Goal: Check status

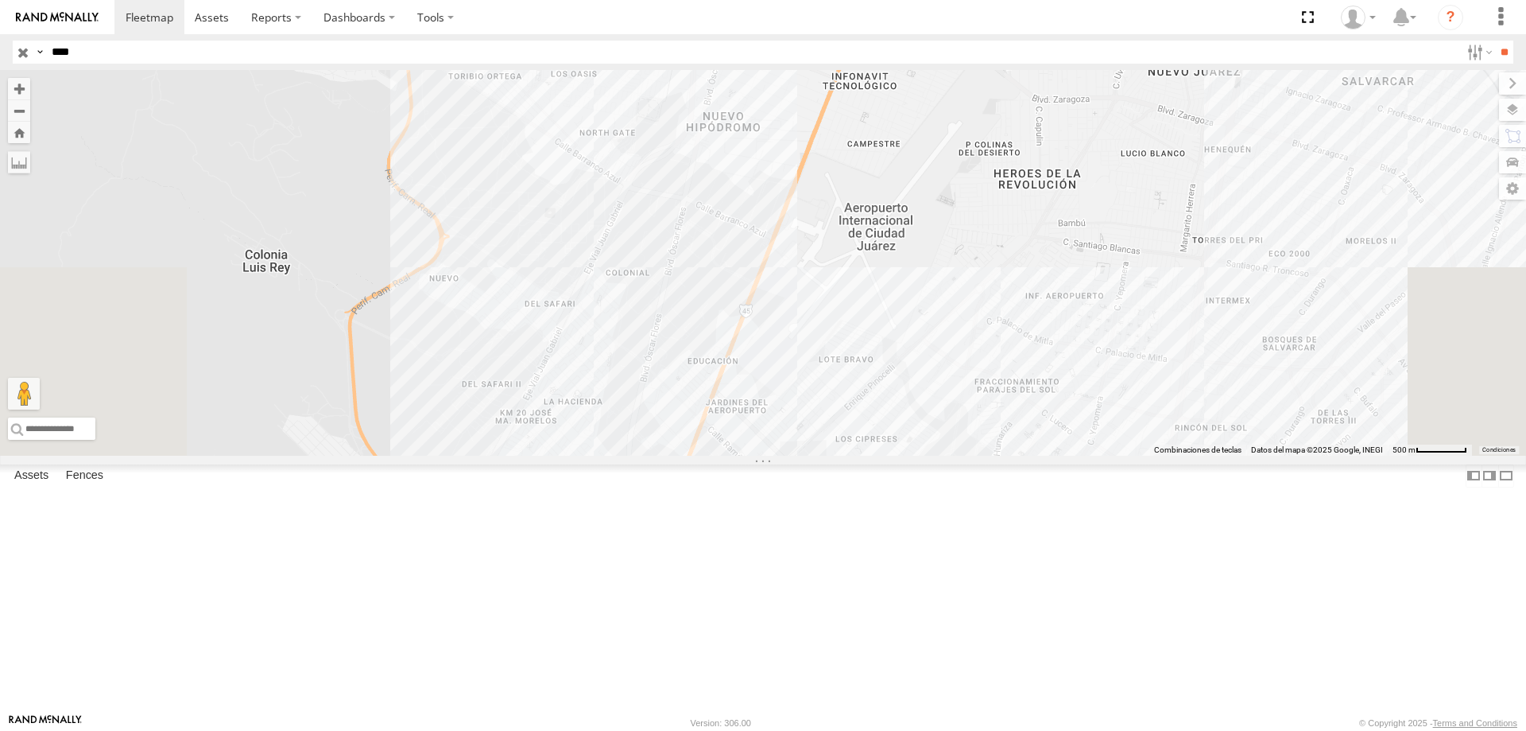
select select "**********"
click at [0, 0] on div "L8679" at bounding box center [0, 0] width 0 height 0
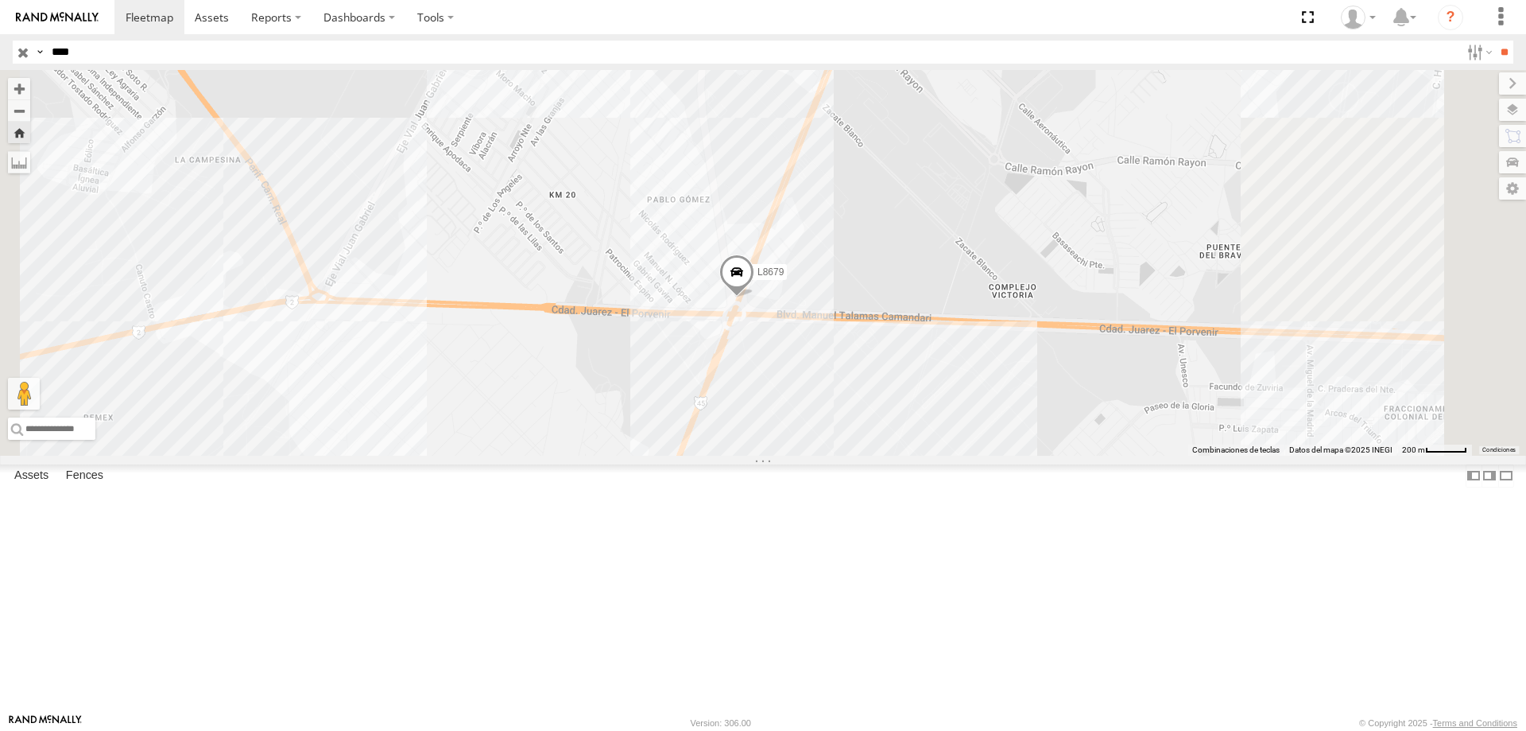
drag, startPoint x: 1020, startPoint y: 504, endPoint x: 845, endPoint y: 434, distance: 188.3
click at [845, 434] on div "L8679" at bounding box center [763, 263] width 1526 height 386
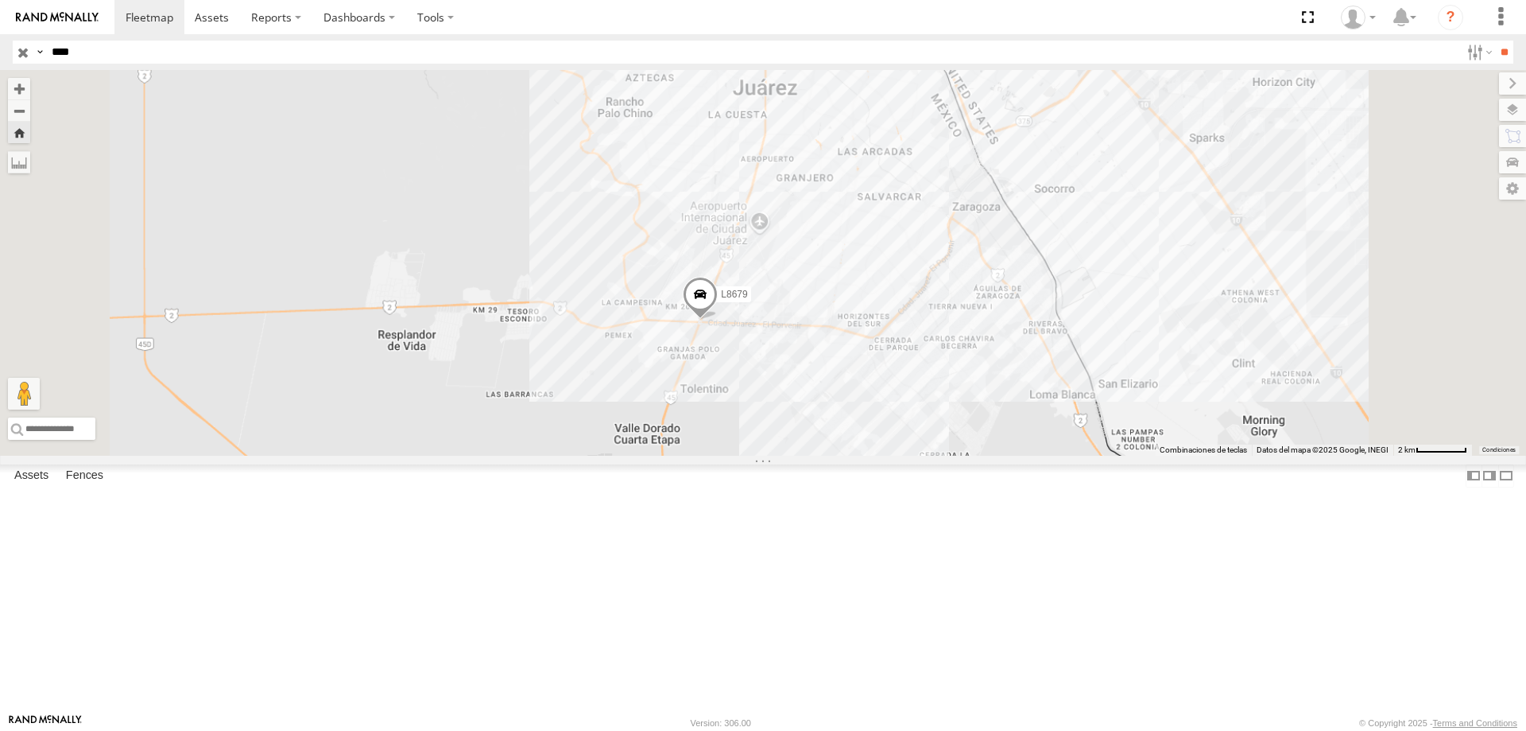
drag, startPoint x: 982, startPoint y: 458, endPoint x: 955, endPoint y: 462, distance: 26.5
click at [955, 455] on div "L8679" at bounding box center [763, 263] width 1526 height 386
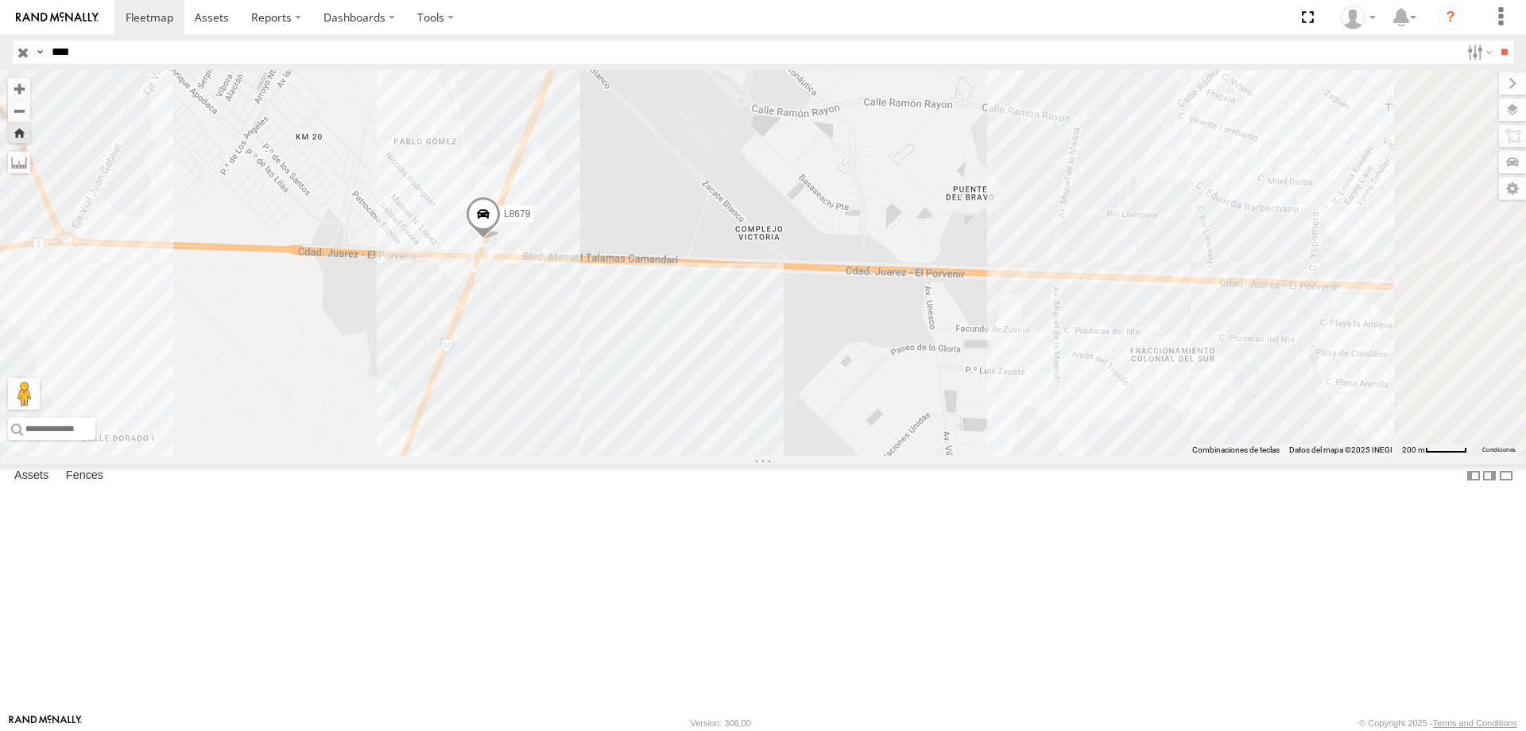
drag, startPoint x: 1033, startPoint y: 420, endPoint x: 973, endPoint y: 422, distance: 60.5
click at [973, 422] on div "L8679" at bounding box center [763, 263] width 1526 height 386
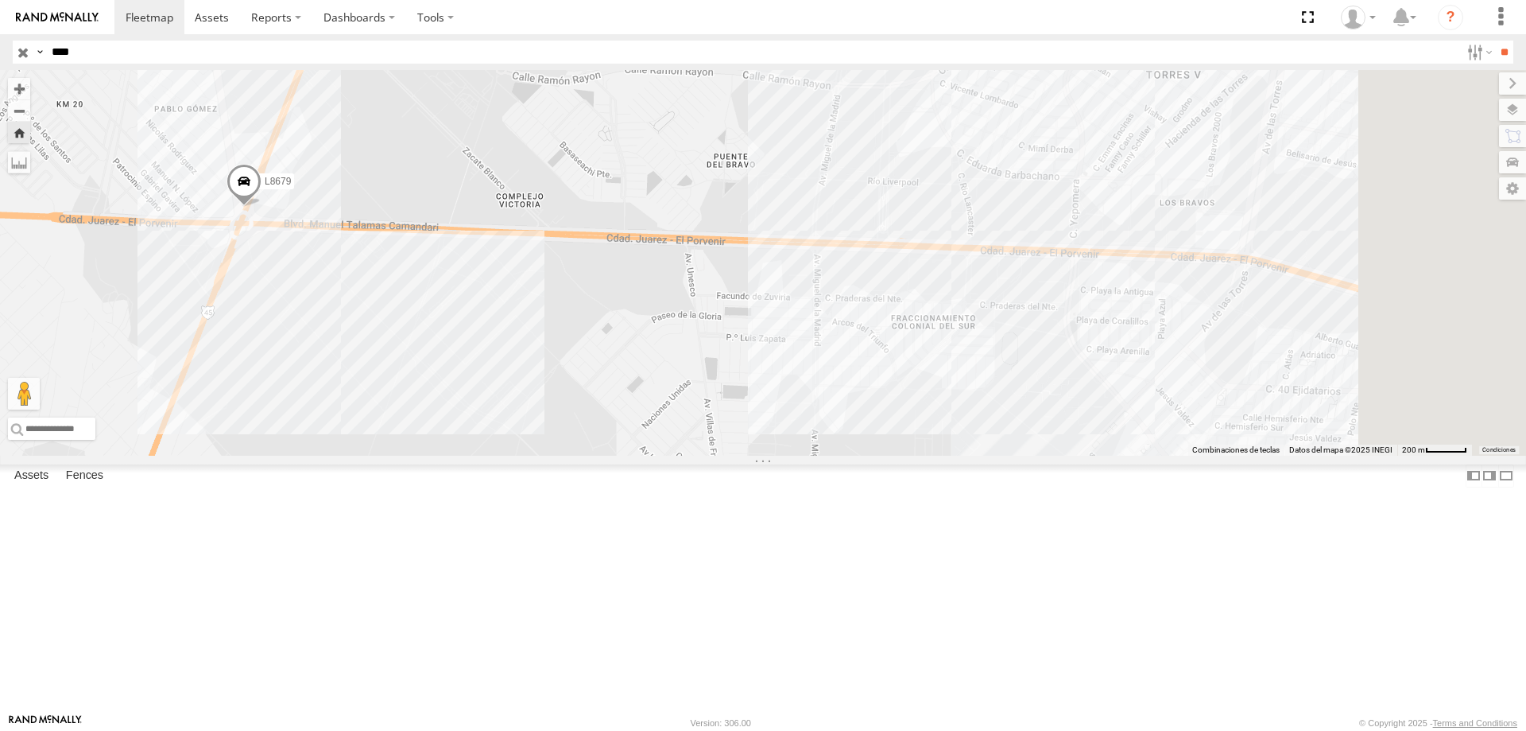
drag, startPoint x: 1185, startPoint y: 468, endPoint x: 946, endPoint y: 435, distance: 241.6
click at [946, 435] on div "L8679" at bounding box center [763, 263] width 1526 height 386
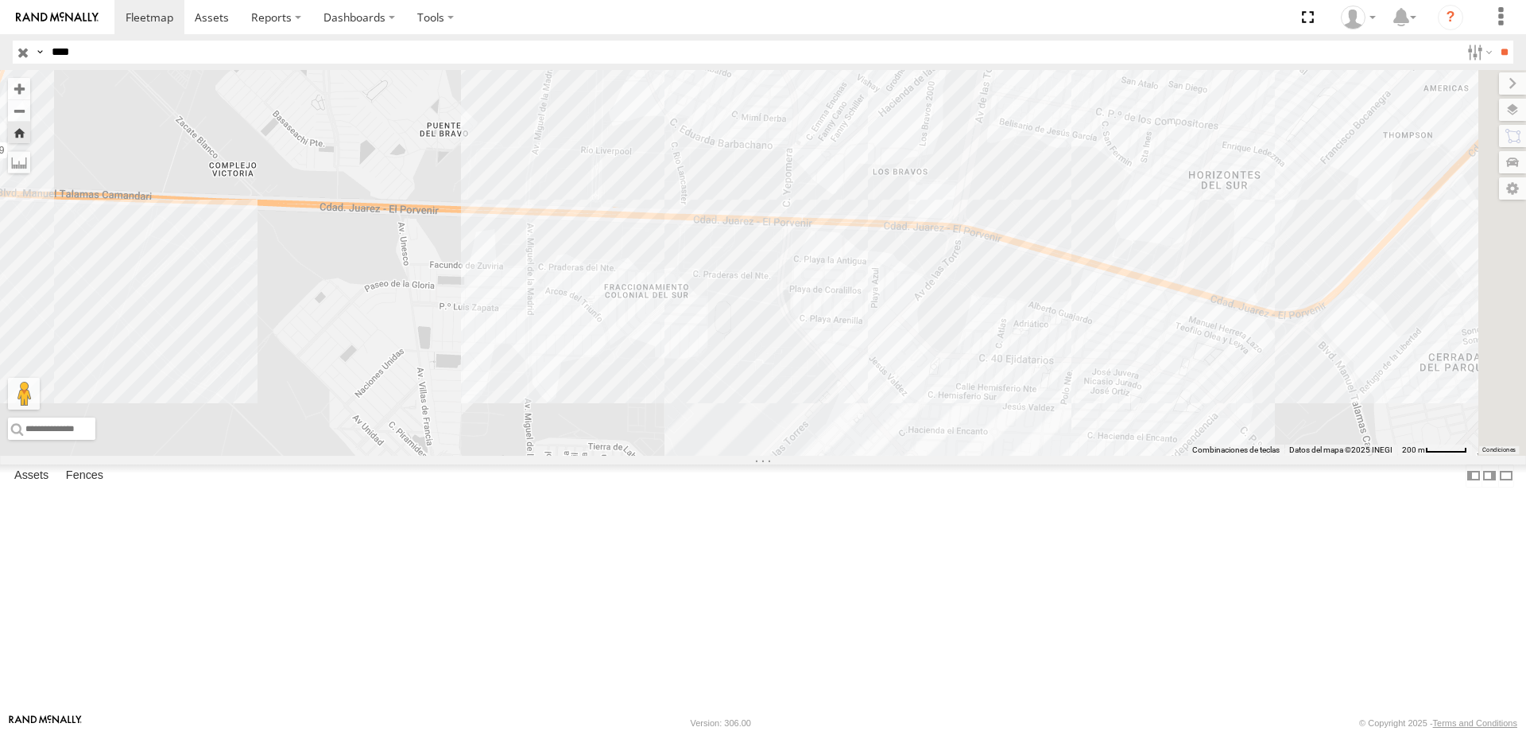
drag, startPoint x: 1242, startPoint y: 471, endPoint x: 1071, endPoint y: 450, distance: 172.9
click at [1075, 450] on div "L8679" at bounding box center [763, 263] width 1526 height 386
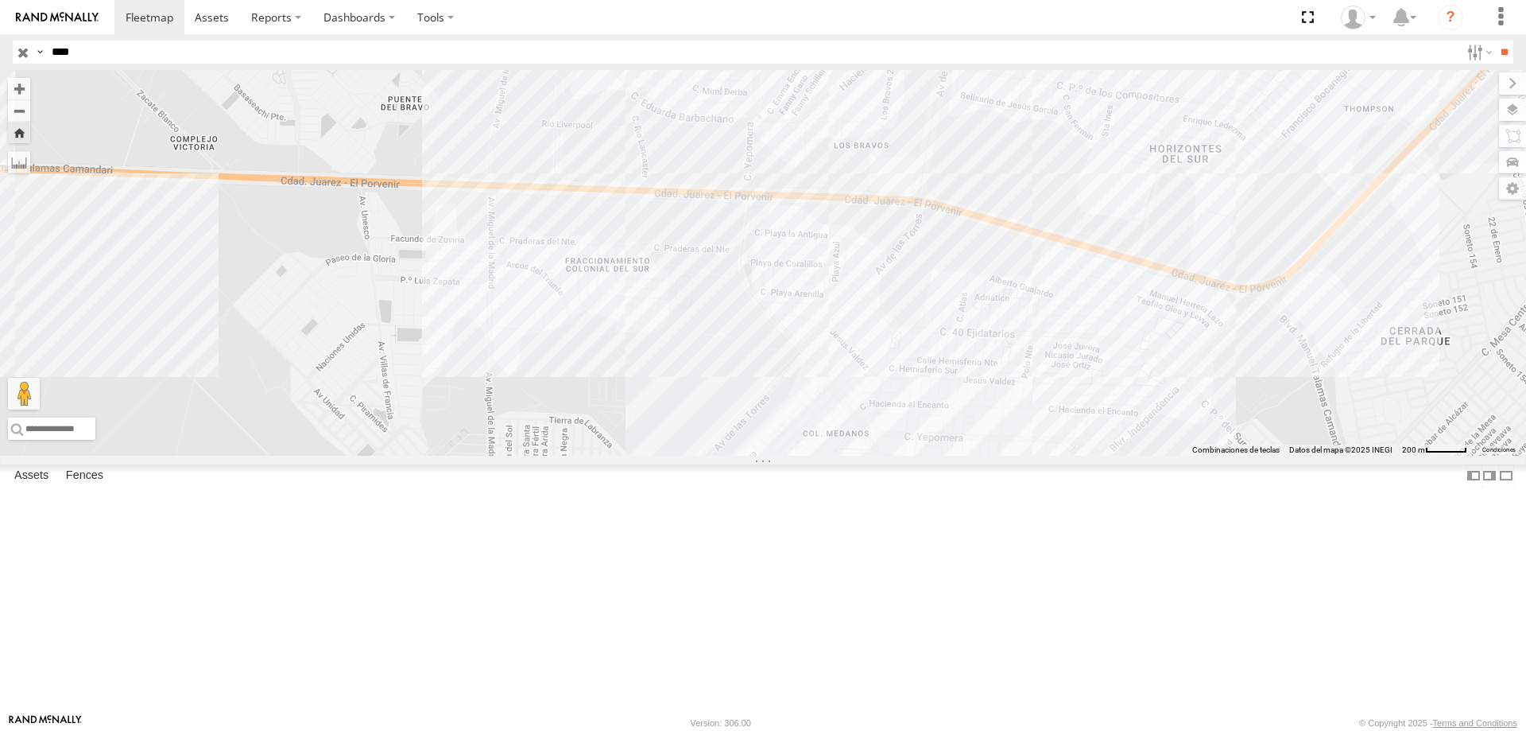
drag, startPoint x: 828, startPoint y: 376, endPoint x: 1320, endPoint y: 397, distance: 492.5
click at [1304, 395] on div "L8679" at bounding box center [763, 263] width 1526 height 386
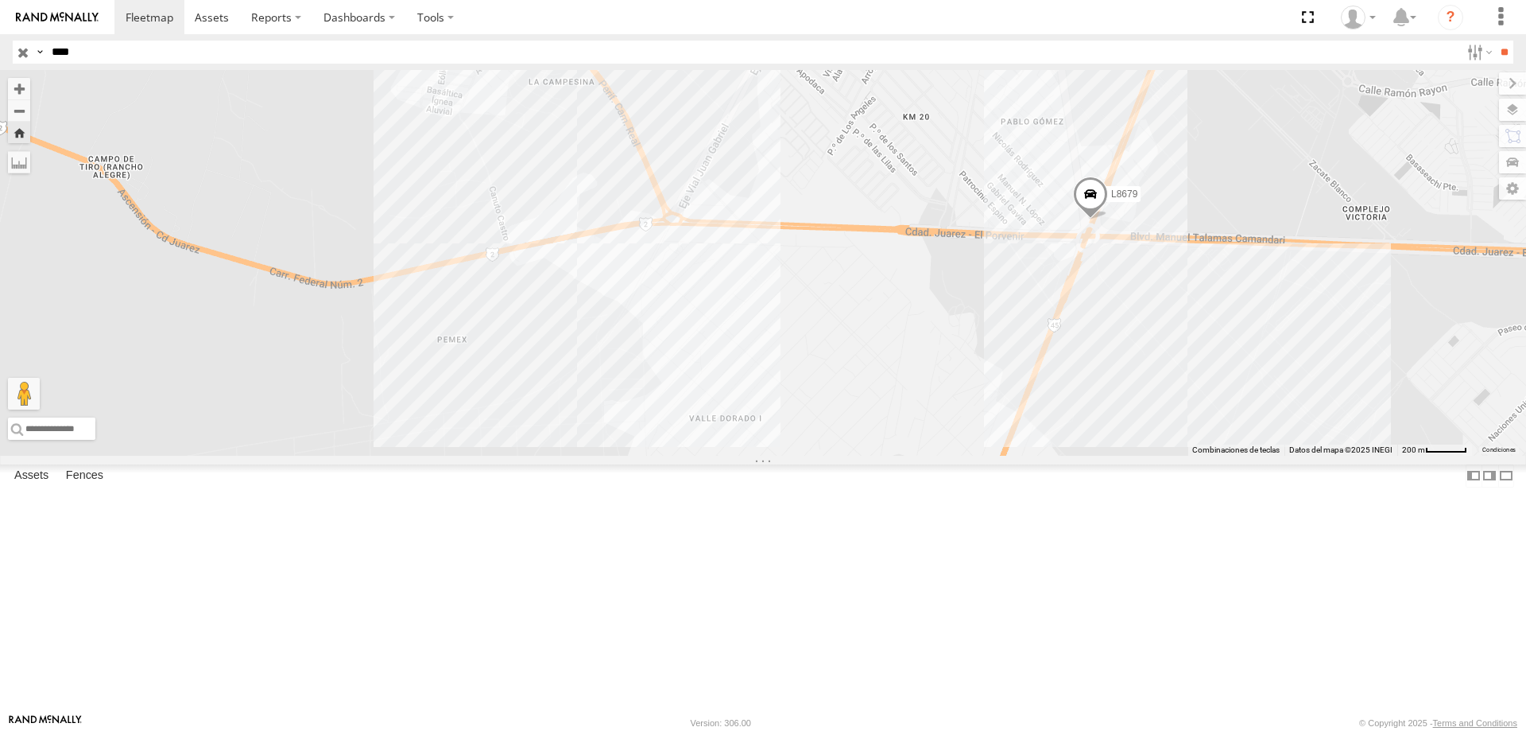
drag, startPoint x: 1283, startPoint y: 398, endPoint x: 990, endPoint y: 390, distance: 292.6
click at [991, 390] on div "L8679" at bounding box center [763, 263] width 1526 height 386
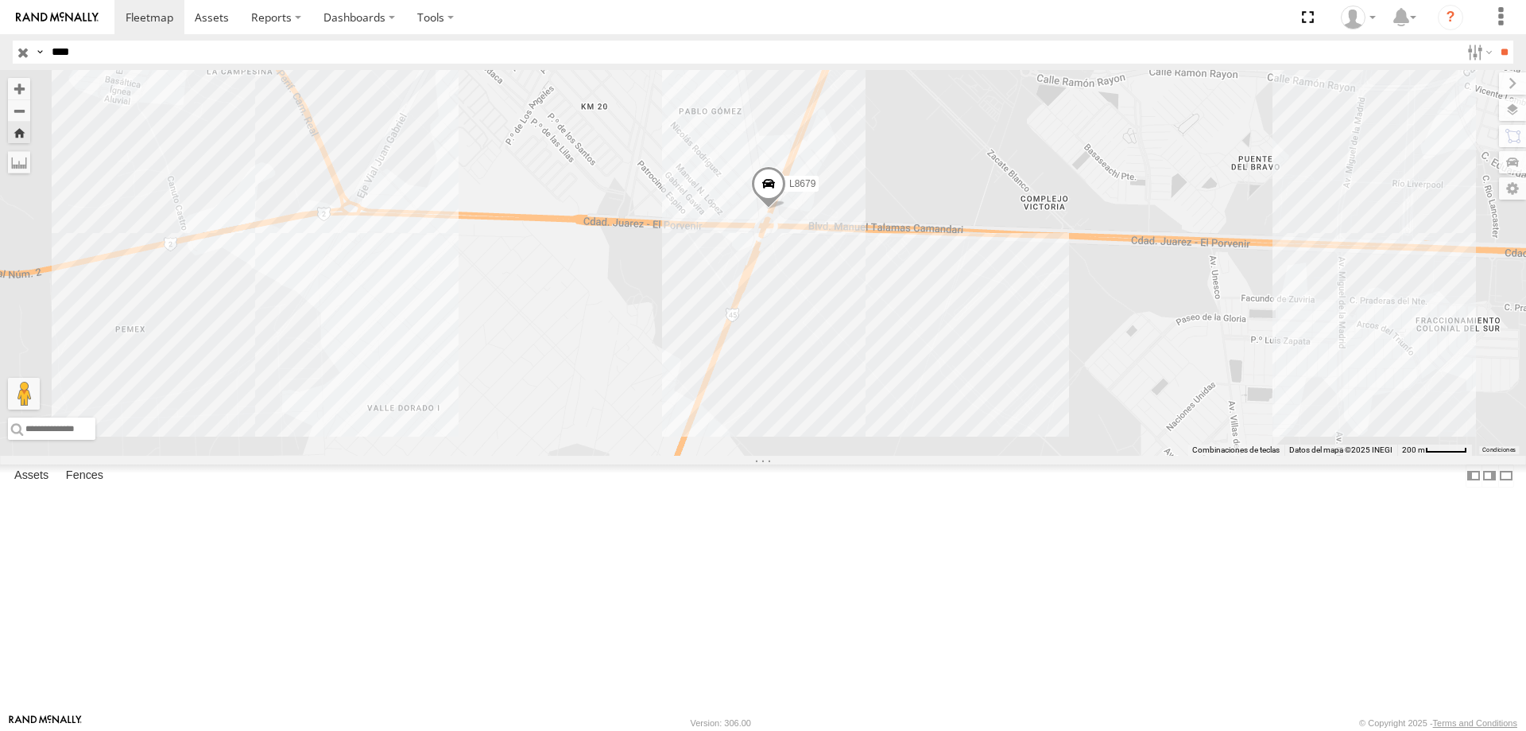
drag, startPoint x: 1203, startPoint y: 416, endPoint x: 1183, endPoint y: 418, distance: 20.0
click at [1184, 418] on div "L8679" at bounding box center [763, 263] width 1526 height 386
